Goal: Task Accomplishment & Management: Manage account settings

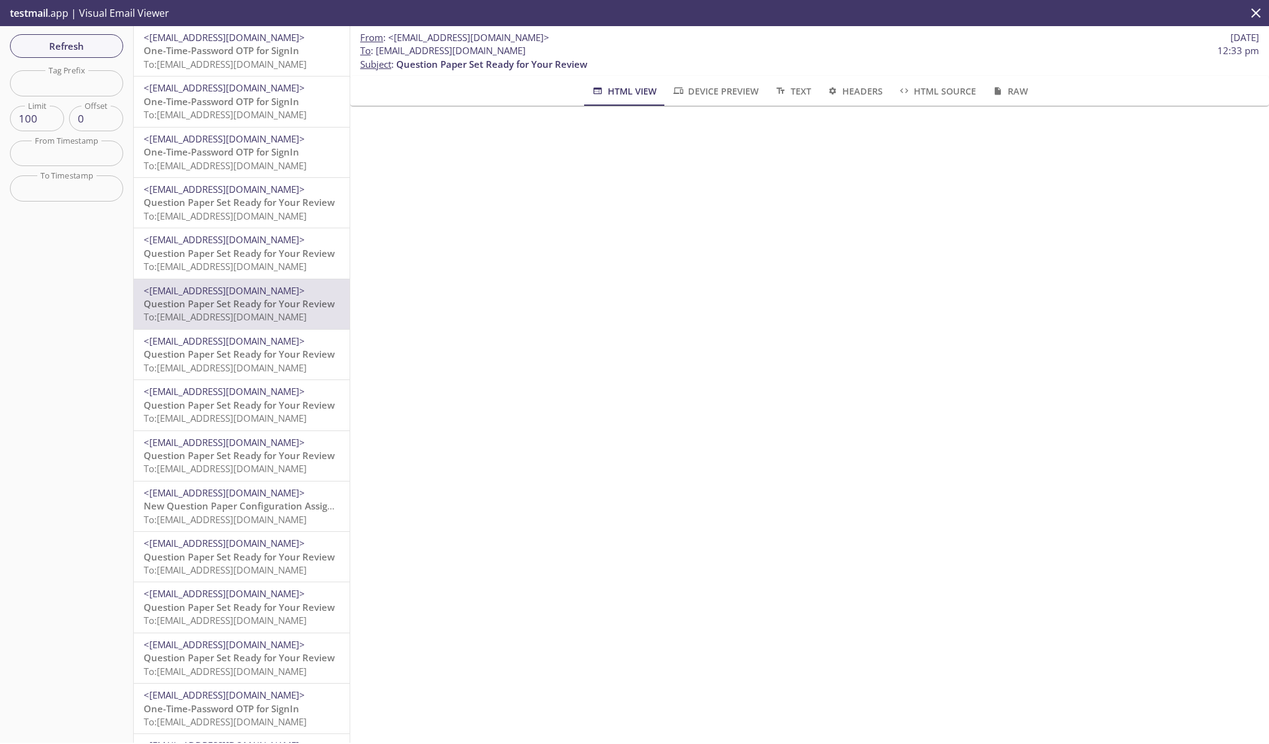
click at [180, 56] on span "One-Time-Password OTP for SignIn" at bounding box center [222, 50] width 156 height 12
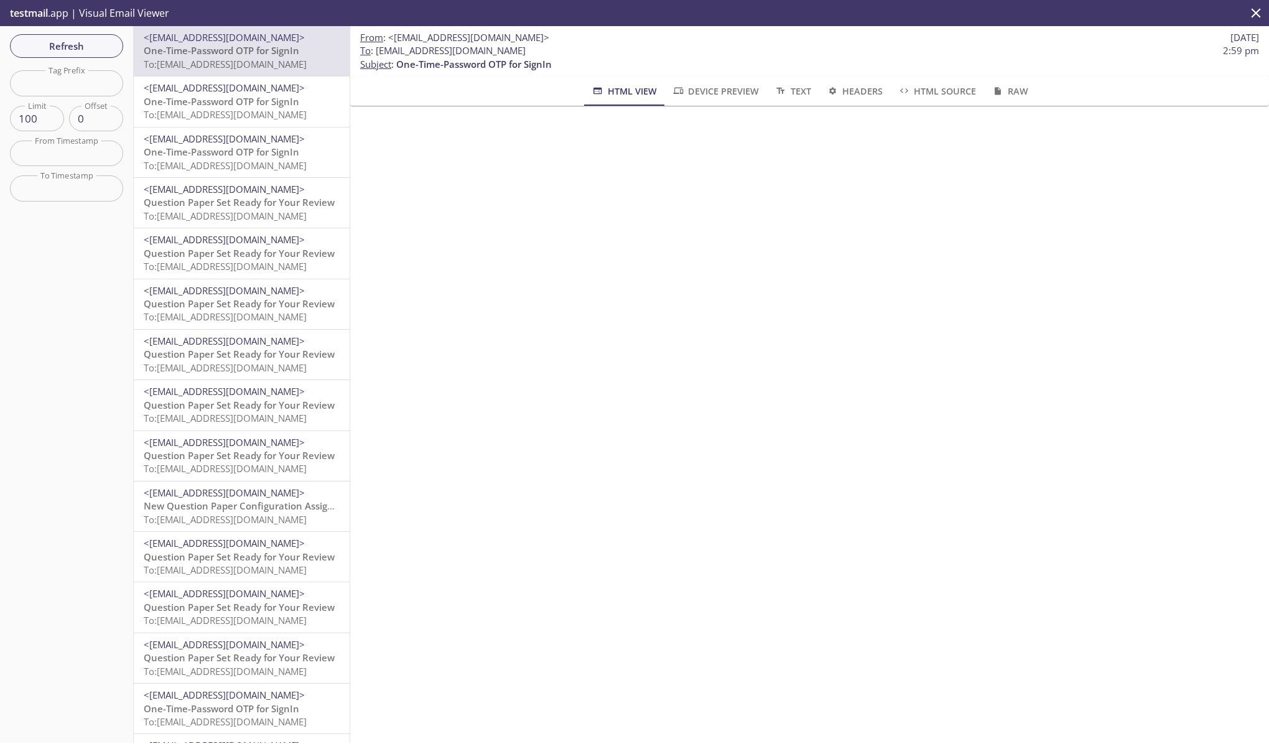
click at [55, 18] on p "testmail .app | Visual Email Viewer" at bounding box center [88, 13] width 177 height 26
click at [56, 16] on p "testmail .app | Visual Email Viewer" at bounding box center [88, 13] width 177 height 26
click at [248, 52] on span "One-Time-Password OTP for SignIn" at bounding box center [222, 50] width 156 height 12
